Goal: Browse casually: Explore the website without a specific task or goal

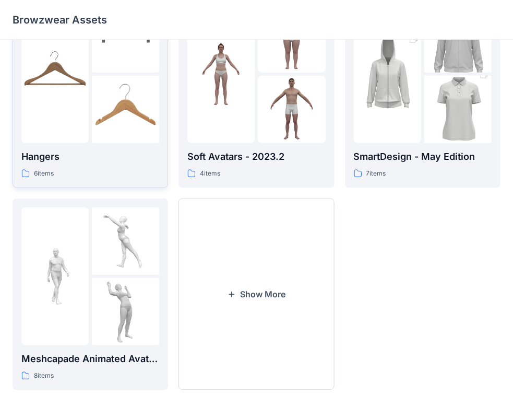
scroll to position [259, 0]
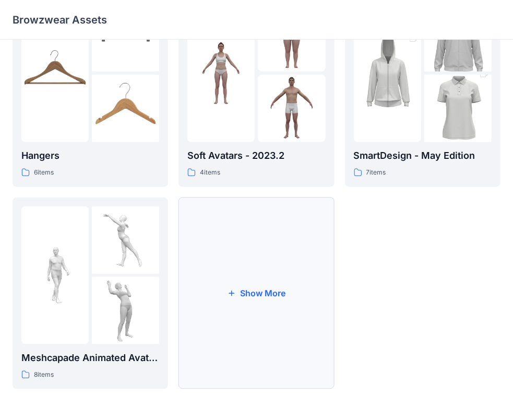
click at [266, 293] on button "Show More" at bounding box center [257, 293] width 156 height 192
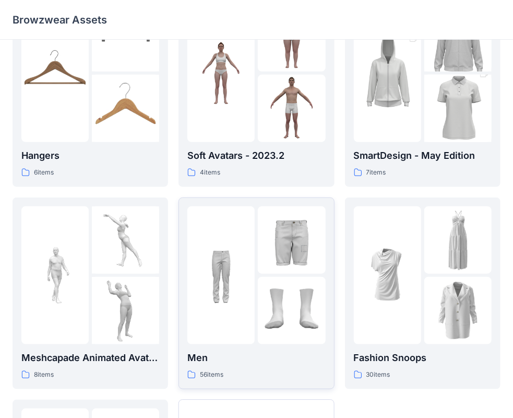
click at [251, 275] on div at bounding box center [220, 275] width 67 height 138
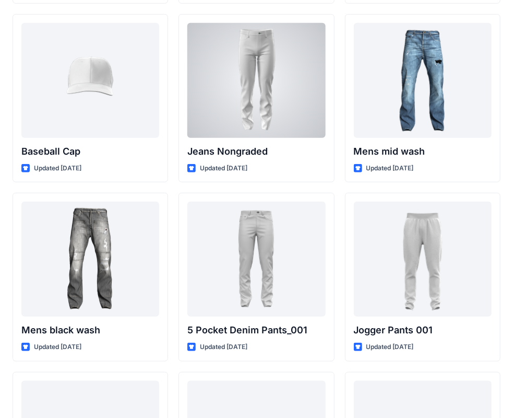
scroll to position [261, 0]
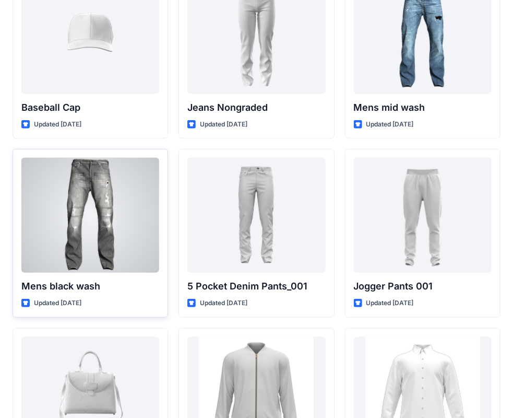
click at [81, 237] on div at bounding box center [90, 215] width 138 height 115
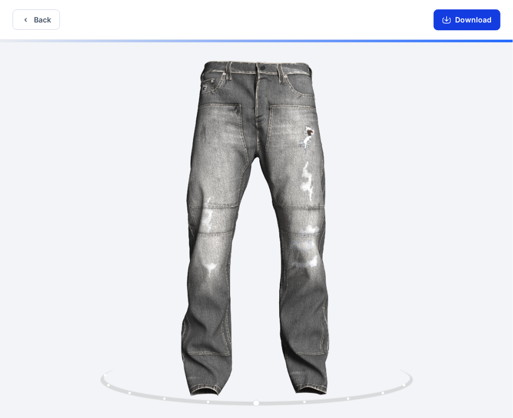
click at [447, 26] on button "Download" at bounding box center [467, 19] width 67 height 21
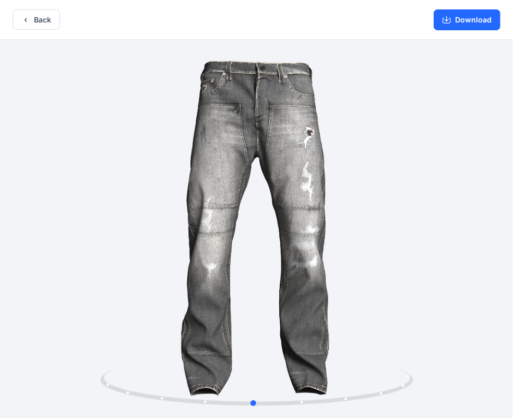
drag, startPoint x: 309, startPoint y: 257, endPoint x: 316, endPoint y: 253, distance: 8.4
click at [316, 253] on div at bounding box center [256, 230] width 513 height 380
click at [33, 18] on button "Back" at bounding box center [36, 19] width 47 height 20
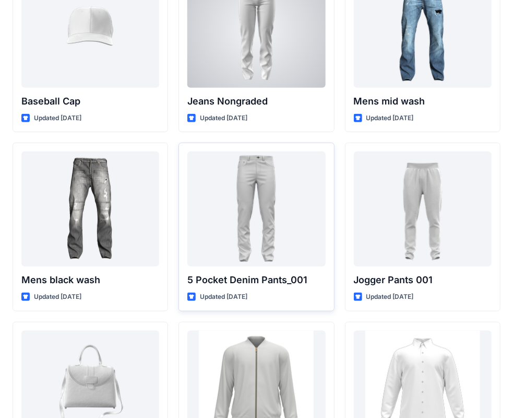
scroll to position [313, 0]
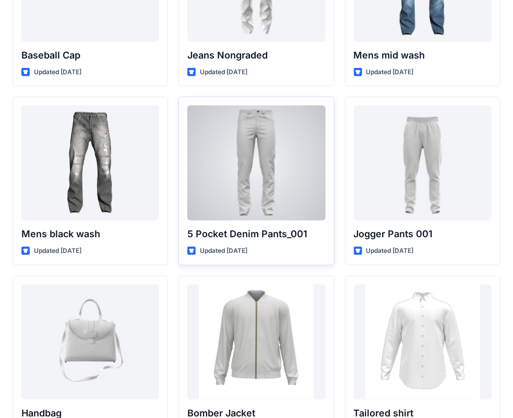
click at [236, 172] on div at bounding box center [256, 162] width 138 height 115
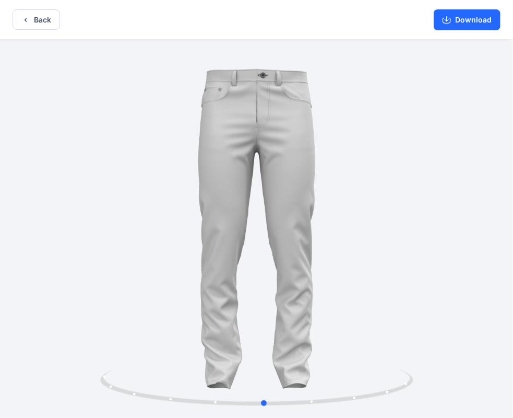
drag, startPoint x: 318, startPoint y: 258, endPoint x: 326, endPoint y: 263, distance: 9.4
click at [326, 263] on div at bounding box center [256, 230] width 513 height 380
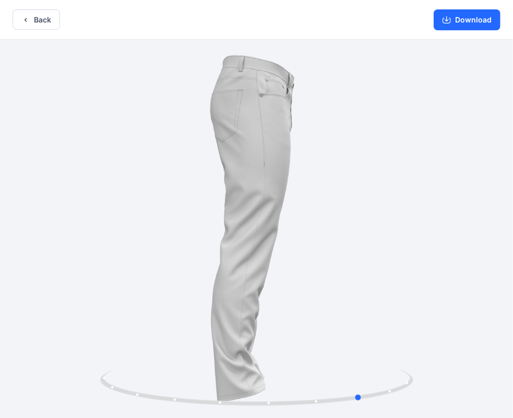
drag, startPoint x: 260, startPoint y: 272, endPoint x: 330, endPoint y: 269, distance: 69.5
click at [330, 269] on div at bounding box center [256, 230] width 513 height 380
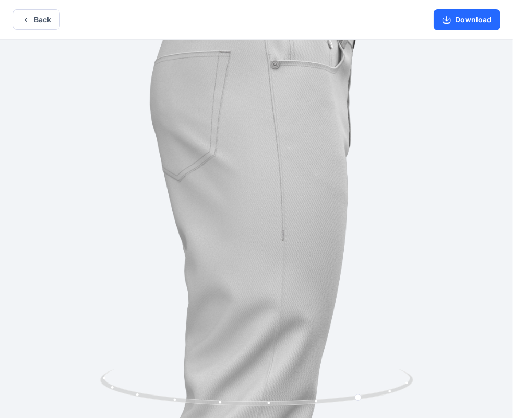
drag, startPoint x: 296, startPoint y: 126, endPoint x: 296, endPoint y: 259, distance: 133.1
click at [302, 298] on img at bounding box center [264, 396] width 934 height 934
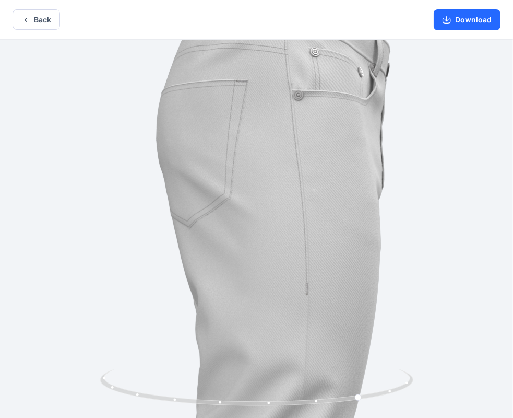
drag, startPoint x: 215, startPoint y: 236, endPoint x: 224, endPoint y: 263, distance: 28.2
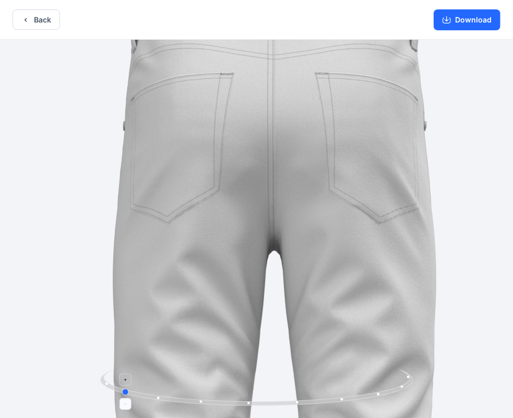
drag, startPoint x: 270, startPoint y: 402, endPoint x: 341, endPoint y: 402, distance: 71.5
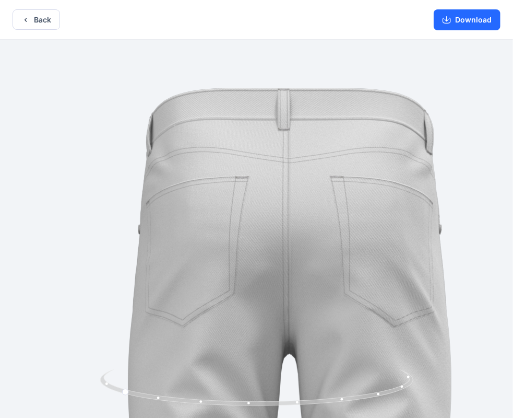
drag, startPoint x: 302, startPoint y: 218, endPoint x: 310, endPoint y: 315, distance: 97.9
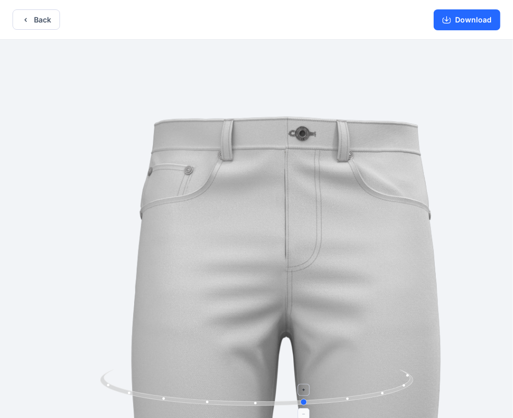
drag, startPoint x: 281, startPoint y: 401, endPoint x: 152, endPoint y: 373, distance: 131.5
click at [152, 373] on icon at bounding box center [258, 388] width 316 height 39
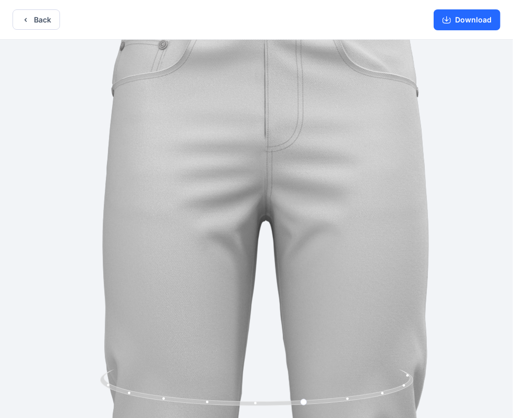
drag, startPoint x: 390, startPoint y: 219, endPoint x: 483, endPoint y: 61, distance: 183.0
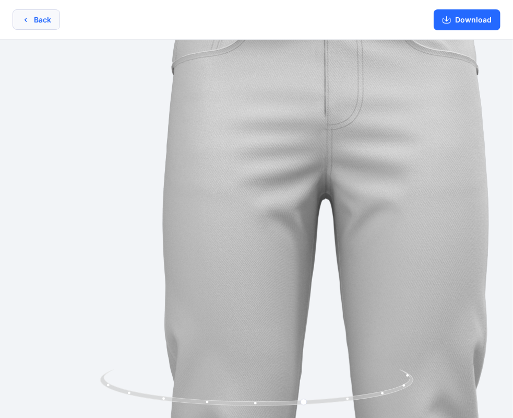
click at [24, 20] on icon "button" at bounding box center [25, 20] width 8 height 8
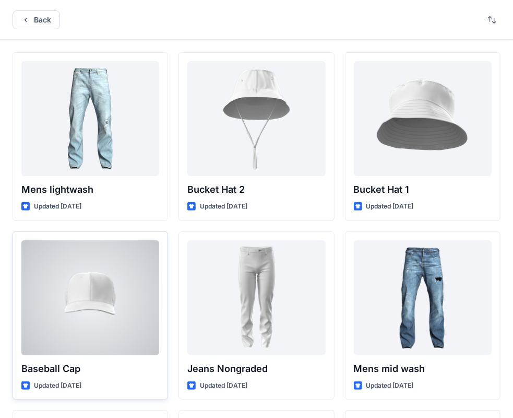
click at [92, 298] on div at bounding box center [90, 297] width 138 height 115
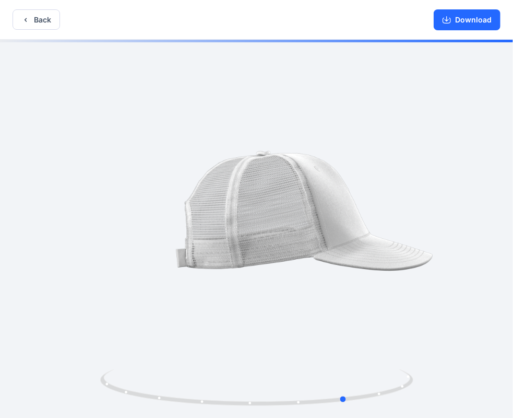
drag, startPoint x: 240, startPoint y: 233, endPoint x: 331, endPoint y: 239, distance: 91.0
click at [331, 239] on div at bounding box center [256, 230] width 513 height 380
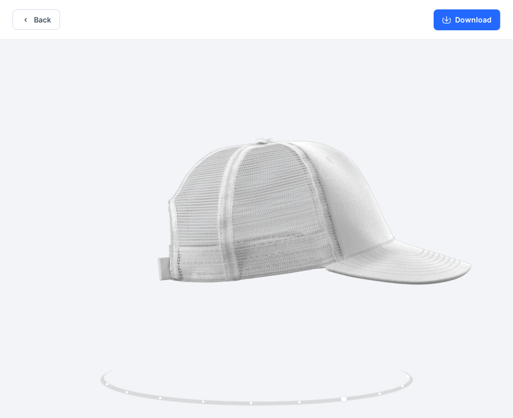
drag, startPoint x: 362, startPoint y: 238, endPoint x: 280, endPoint y: 243, distance: 82.1
click at [280, 243] on img at bounding box center [257, 235] width 464 height 464
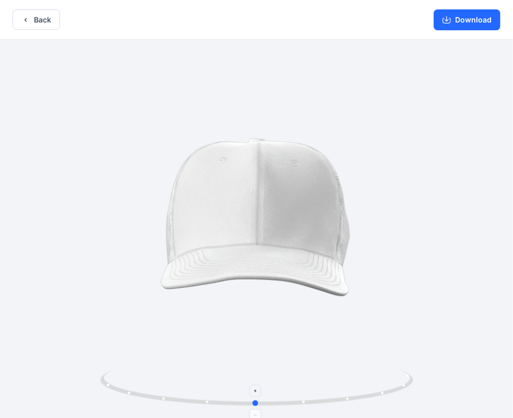
drag, startPoint x: 344, startPoint y: 399, endPoint x: 253, endPoint y: 389, distance: 92.5
click at [253, 389] on icon at bounding box center [258, 388] width 316 height 39
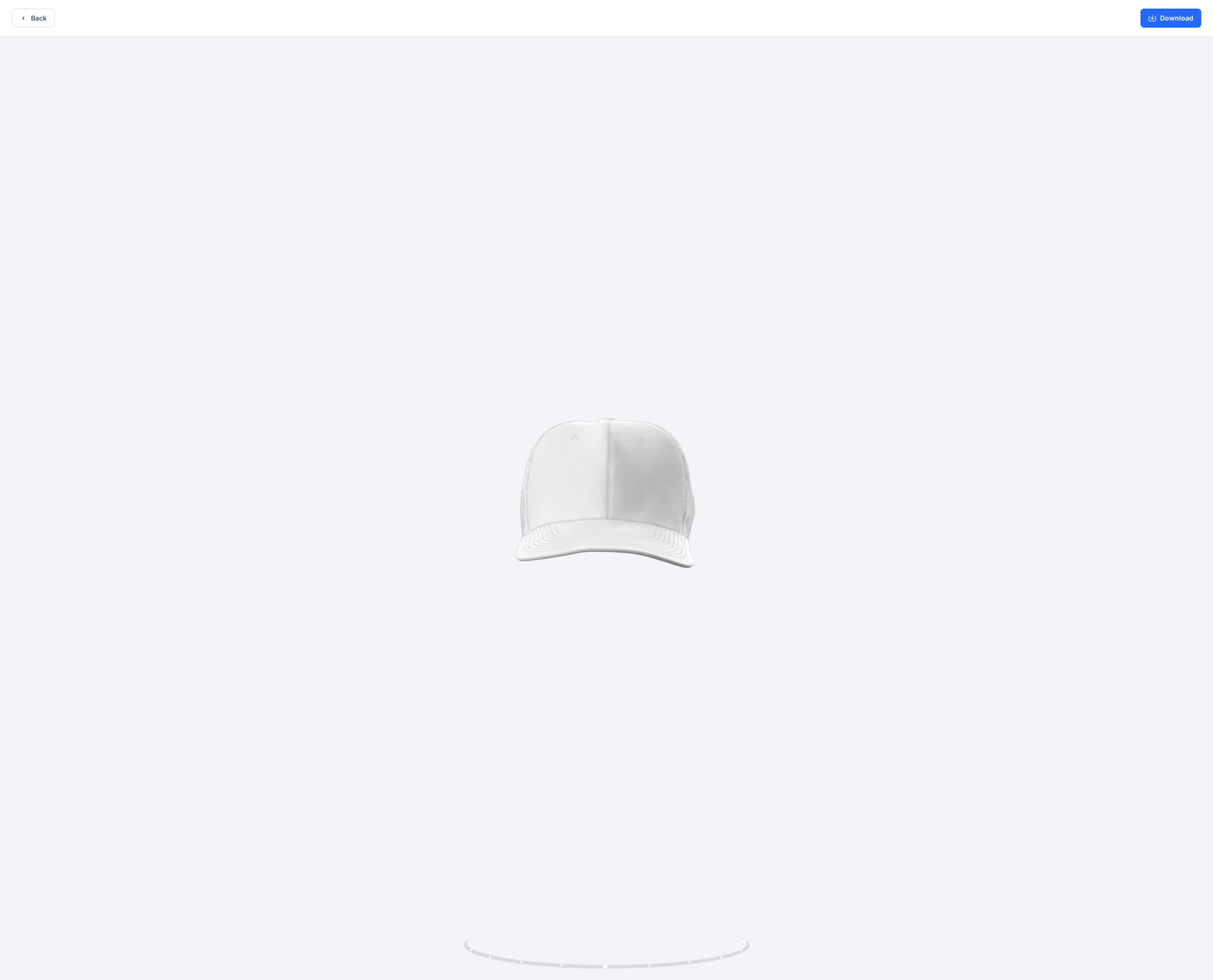
drag, startPoint x: 632, startPoint y: 490, endPoint x: 666, endPoint y: 308, distance: 185.1
click at [476, 308] on img at bounding box center [606, 509] width 442 height 442
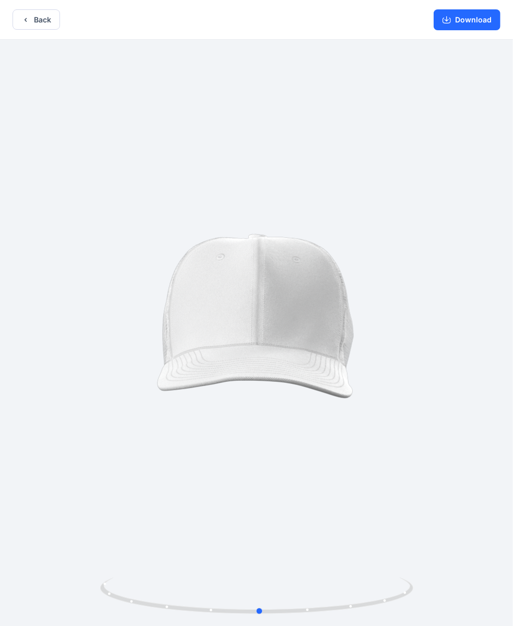
drag, startPoint x: 271, startPoint y: 320, endPoint x: 309, endPoint y: 224, distance: 103.1
click at [275, 212] on div at bounding box center [256, 334] width 513 height 589
click at [21, 17] on button "Back" at bounding box center [36, 17] width 47 height 20
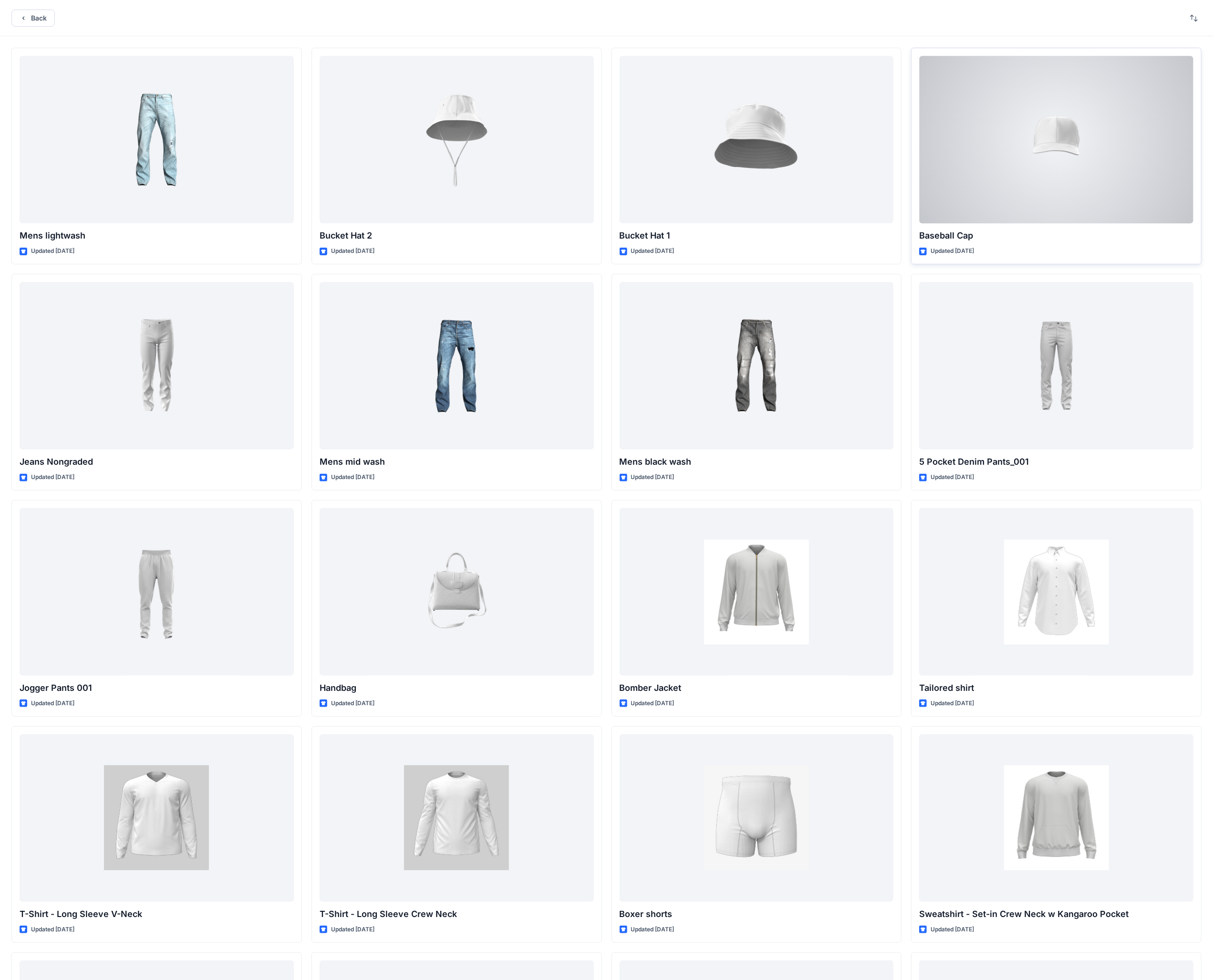
click at [476, 141] on div at bounding box center [1057, 139] width 274 height 167
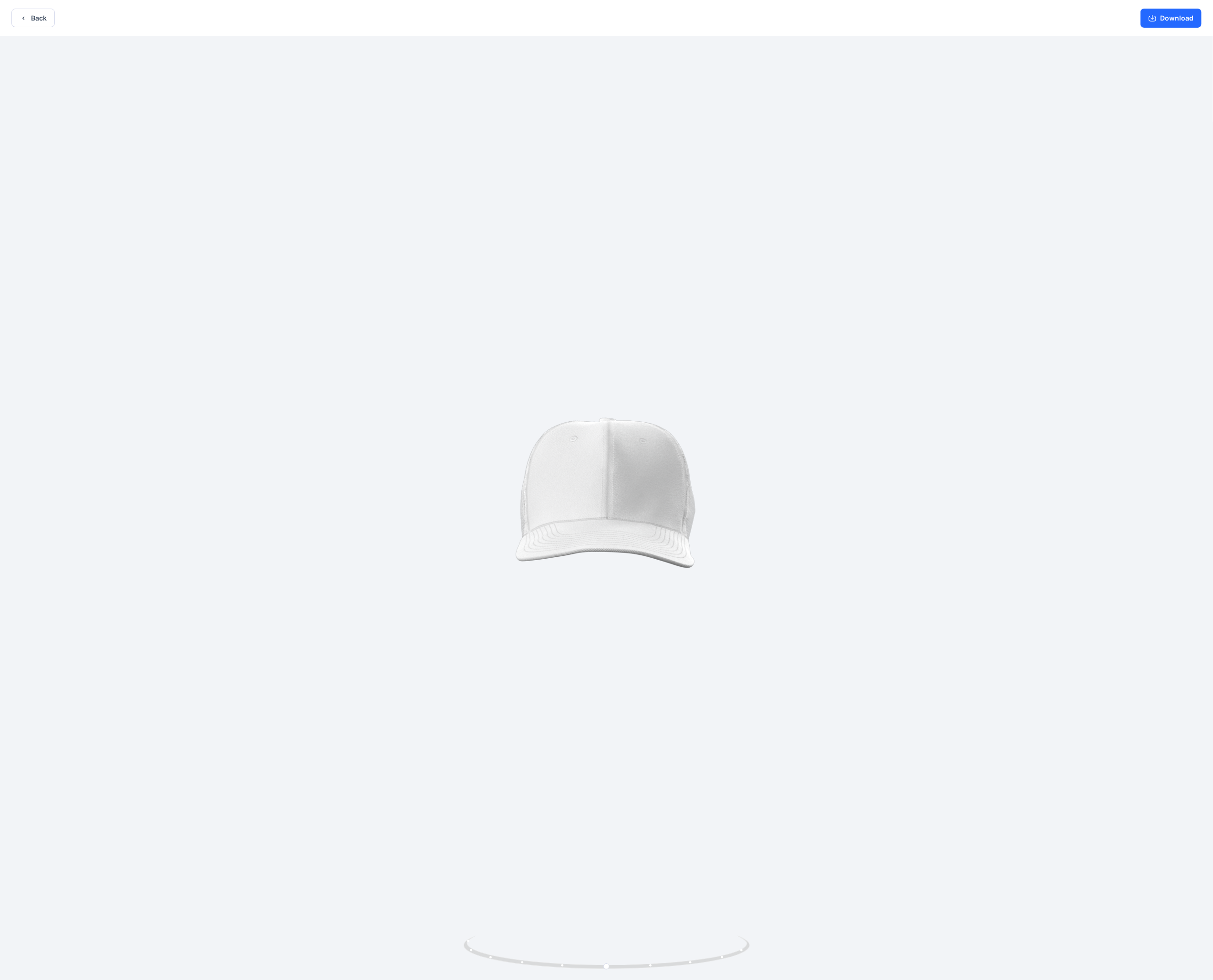
drag, startPoint x: 643, startPoint y: 514, endPoint x: 747, endPoint y: 649, distance: 170.4
click at [476, 381] on img at bounding box center [606, 509] width 442 height 442
drag, startPoint x: 675, startPoint y: 634, endPoint x: 578, endPoint y: 560, distance: 122.0
click at [476, 381] on img at bounding box center [606, 509] width 442 height 442
